Goal: Transaction & Acquisition: Download file/media

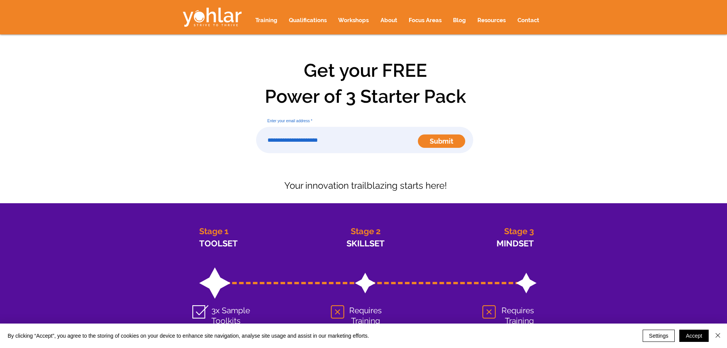
click at [325, 143] on input "Enter your email address" at bounding box center [364, 140] width 217 height 26
type input "**********"
click at [431, 143] on span "Submit" at bounding box center [442, 141] width 24 height 10
click at [312, 163] on span "Click here to download" at bounding box center [297, 162] width 62 height 7
click at [306, 164] on span "Click here to download" at bounding box center [297, 162] width 62 height 7
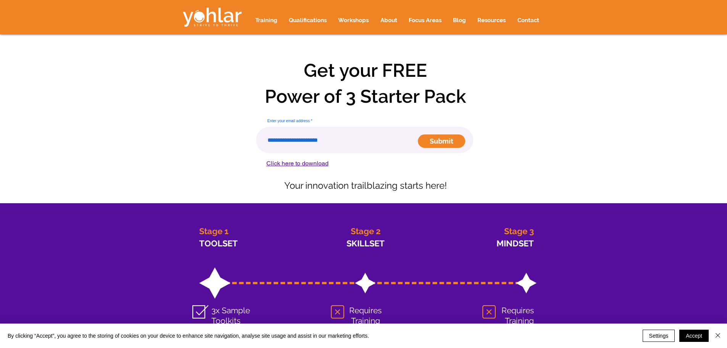
click at [303, 164] on span "Click here to download" at bounding box center [297, 162] width 62 height 7
click at [348, 144] on input "Enter your email address" at bounding box center [364, 140] width 217 height 26
click at [386, 145] on input "Enter your email address" at bounding box center [364, 140] width 217 height 26
click at [309, 165] on span "Click here to download" at bounding box center [297, 162] width 62 height 7
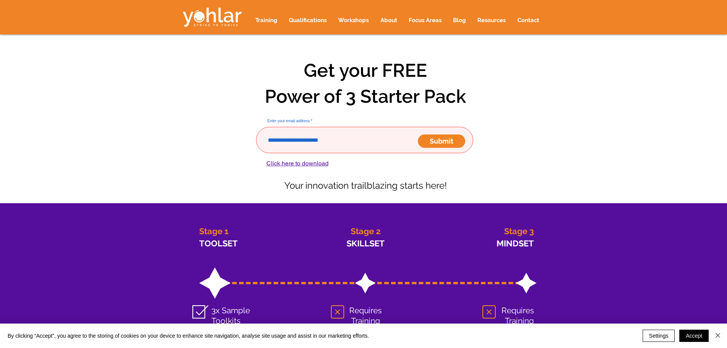
click at [306, 163] on span "Click here to download" at bounding box center [297, 162] width 62 height 7
click at [318, 145] on input "Enter your email address" at bounding box center [364, 140] width 217 height 26
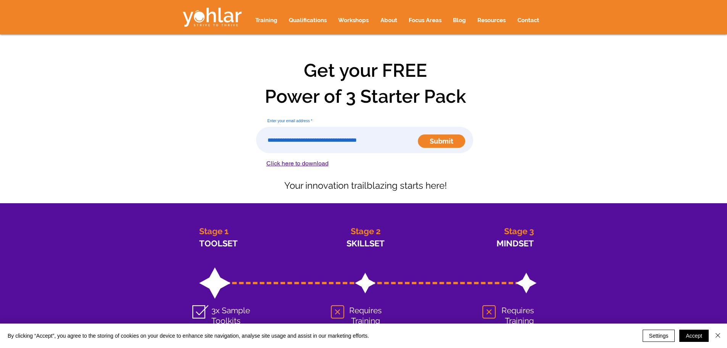
type input "**********"
click at [432, 142] on span "Submit" at bounding box center [442, 141] width 24 height 10
click at [305, 166] on span "Click here to download" at bounding box center [297, 162] width 62 height 7
click at [304, 165] on span "Click here to download" at bounding box center [297, 162] width 62 height 7
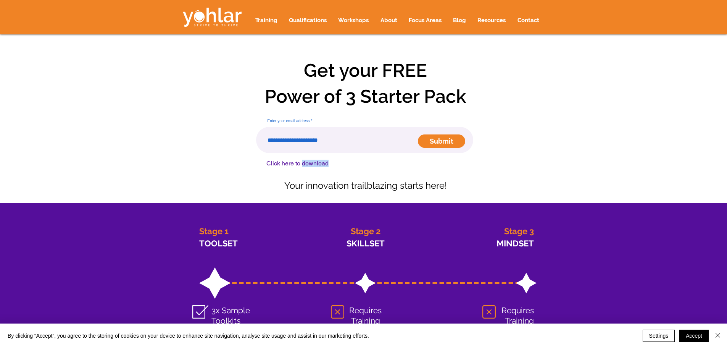
click at [304, 165] on span "Click here to download" at bounding box center [297, 162] width 62 height 7
click at [294, 163] on span "Click here to download" at bounding box center [297, 162] width 62 height 7
click at [496, 37] on p "Power of 3 Starter Pack" at bounding box center [509, 37] width 71 height 11
click at [496, 40] on p "Power of 3 Starter Pack" at bounding box center [509, 37] width 71 height 11
